Goal: Task Accomplishment & Management: Use online tool/utility

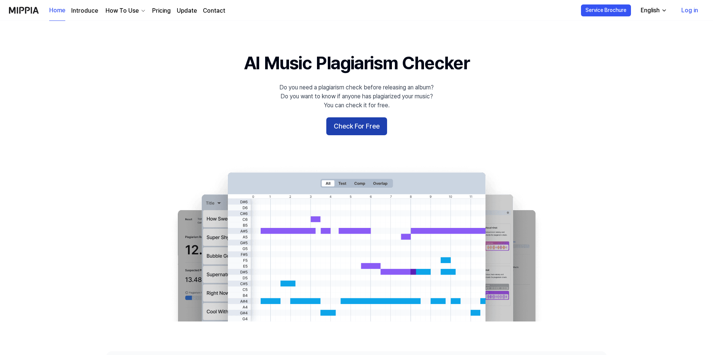
click at [373, 126] on button "Check For Free" at bounding box center [356, 126] width 61 height 18
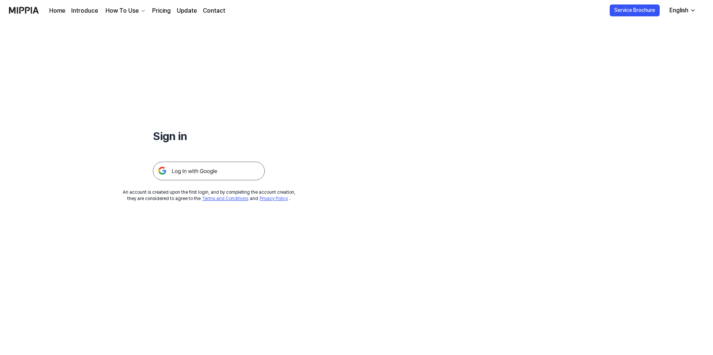
click at [192, 170] on img at bounding box center [209, 171] width 112 height 19
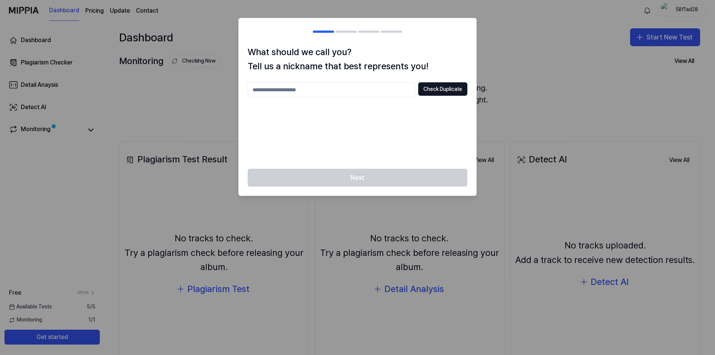
click at [297, 86] on input "text" at bounding box center [332, 89] width 168 height 15
type input "******"
click at [458, 88] on button "Check Duplicate" at bounding box center [442, 88] width 49 height 13
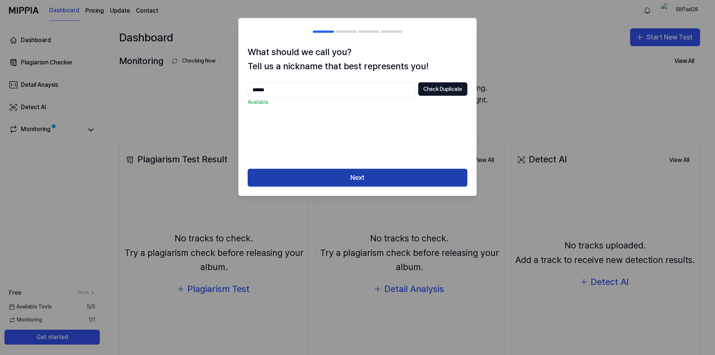
click at [310, 183] on button "Next" at bounding box center [358, 178] width 220 height 18
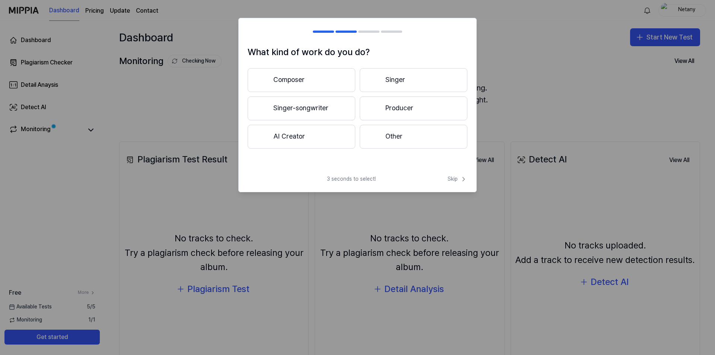
click at [317, 142] on button "AI Creator" at bounding box center [302, 137] width 108 height 24
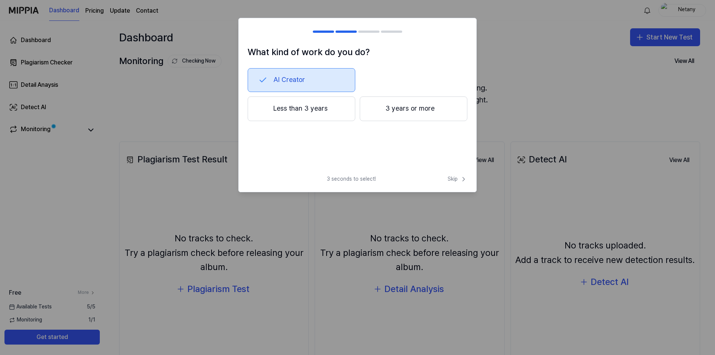
click at [325, 113] on button "Less than 3 years" at bounding box center [302, 109] width 108 height 25
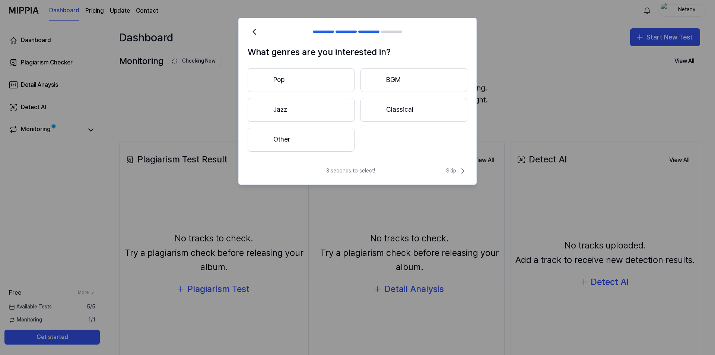
click at [324, 83] on button "Pop" at bounding box center [301, 80] width 107 height 24
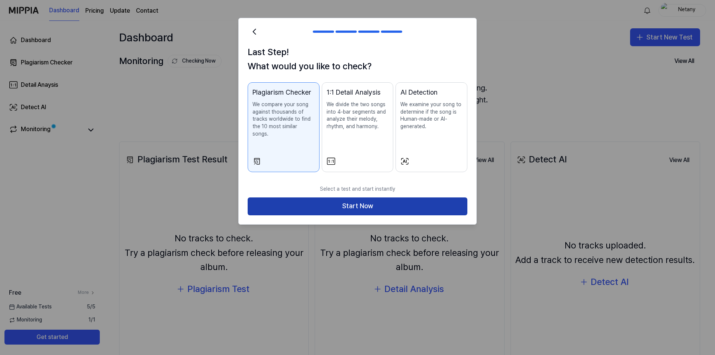
click at [376, 198] on button "Start Now" at bounding box center [358, 207] width 220 height 18
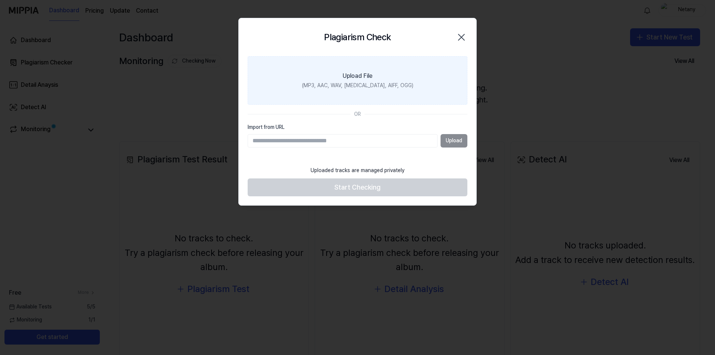
click at [351, 85] on div "(MP3, AAC, WAV, [MEDICAL_DATA], AIFF, OGG)" at bounding box center [357, 85] width 111 height 7
click at [0, 0] on input "Upload File (MP3, AAC, WAV, [MEDICAL_DATA], AIFF, OGG)" at bounding box center [0, 0] width 0 height 0
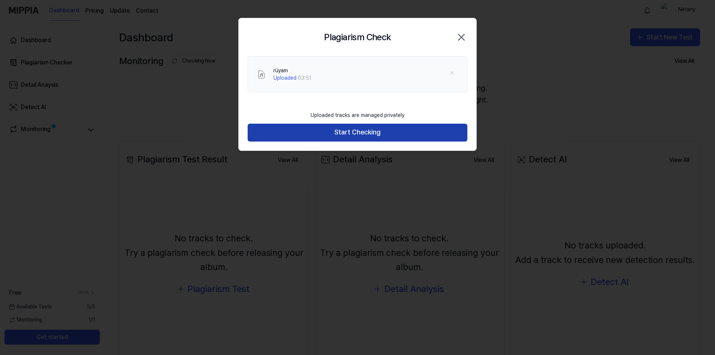
click at [337, 131] on button "Start Checking" at bounding box center [358, 133] width 220 height 18
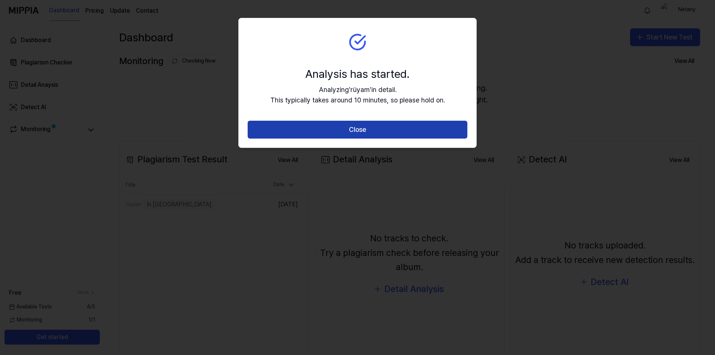
click at [407, 129] on button "Close" at bounding box center [358, 130] width 220 height 18
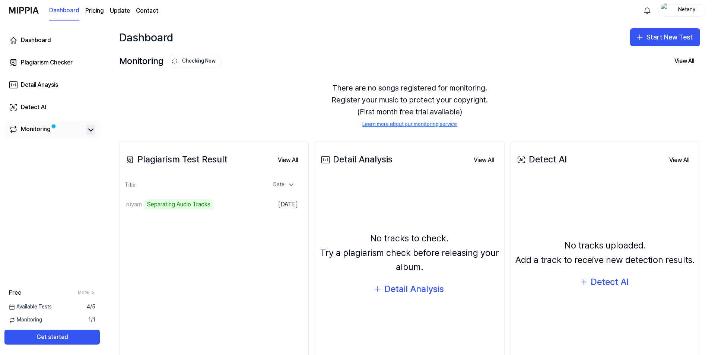
click at [95, 132] on icon at bounding box center [90, 130] width 9 height 9
click at [96, 132] on div "Monitoring" at bounding box center [51, 130] width 95 height 19
click at [246, 207] on button "Go to Results" at bounding box center [239, 205] width 40 height 12
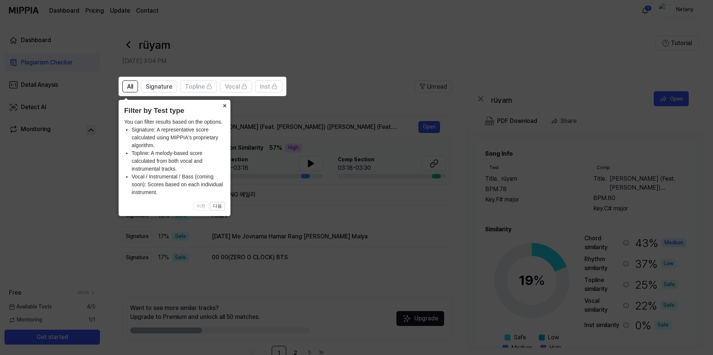
click at [225, 106] on button "×" at bounding box center [224, 105] width 12 height 10
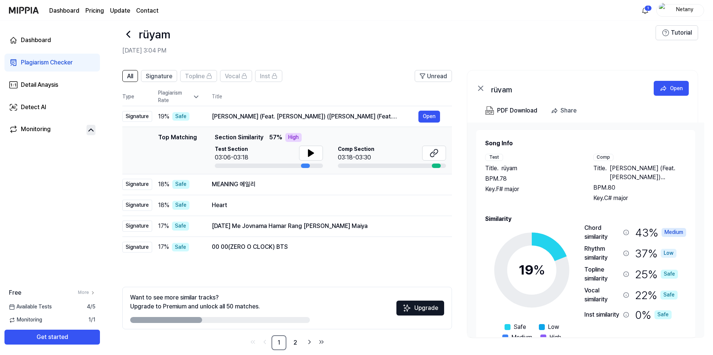
scroll to position [20, 0]
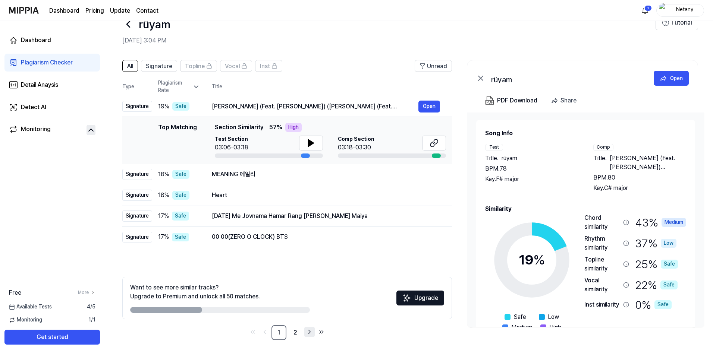
click at [309, 332] on icon "Go to next page" at bounding box center [309, 332] width 7 height 9
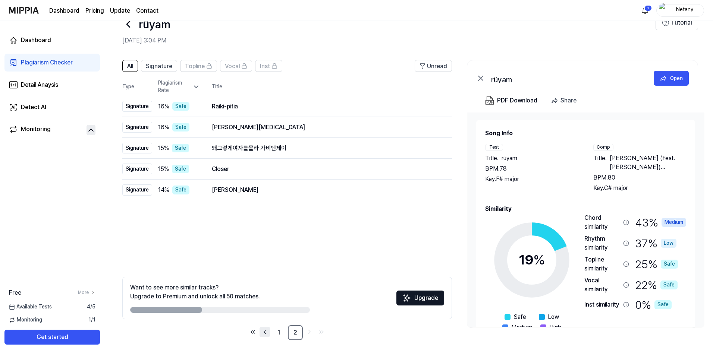
click at [267, 333] on icon "Go to previous page" at bounding box center [264, 332] width 7 height 9
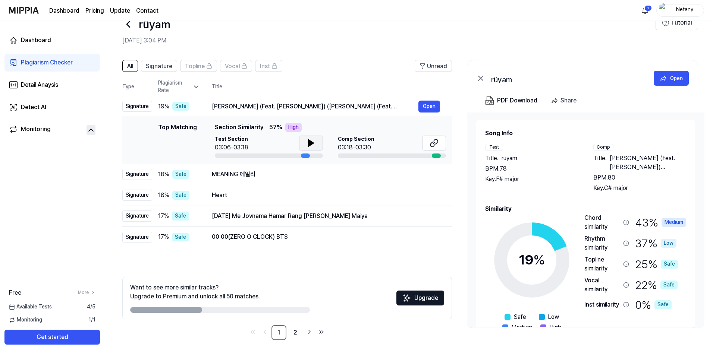
click at [304, 145] on button at bounding box center [311, 143] width 24 height 15
click at [309, 142] on icon at bounding box center [309, 143] width 1 height 6
click at [436, 147] on icon at bounding box center [433, 143] width 9 height 9
click at [45, 86] on div "Detail Anaysis" at bounding box center [39, 84] width 37 height 9
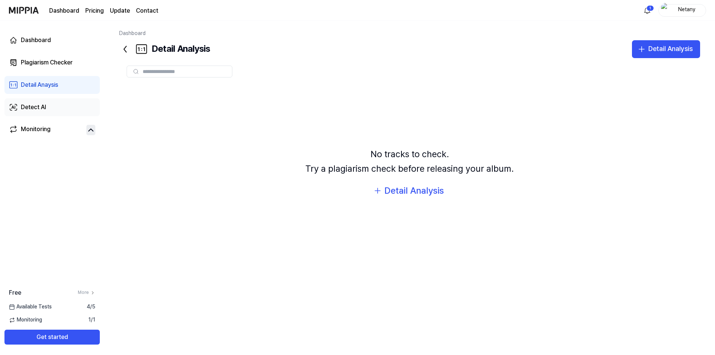
click at [29, 111] on div "Detect AI" at bounding box center [33, 107] width 25 height 9
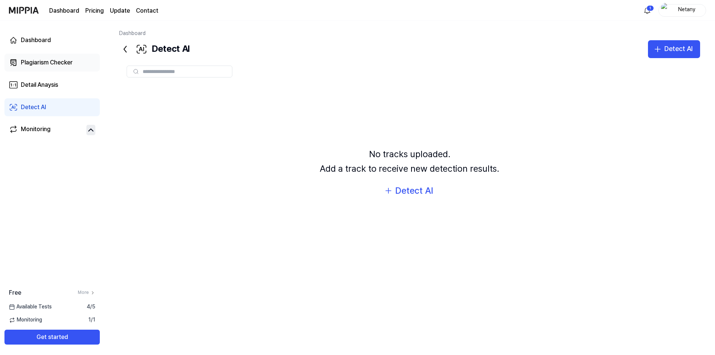
click at [38, 64] on div "Plagiarism Checker" at bounding box center [47, 62] width 52 height 9
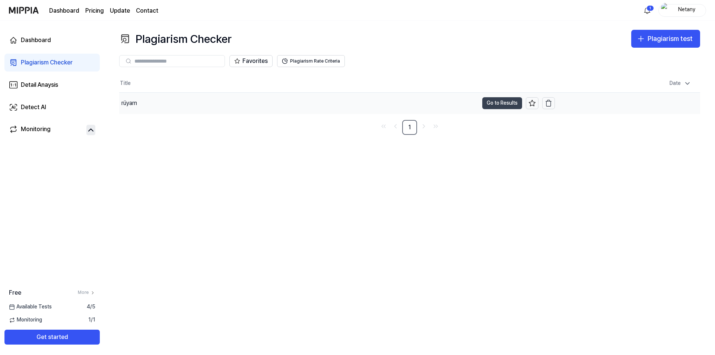
click at [522, 106] on button "Go to Results" at bounding box center [503, 103] width 40 height 12
